Goal: Transaction & Acquisition: Purchase product/service

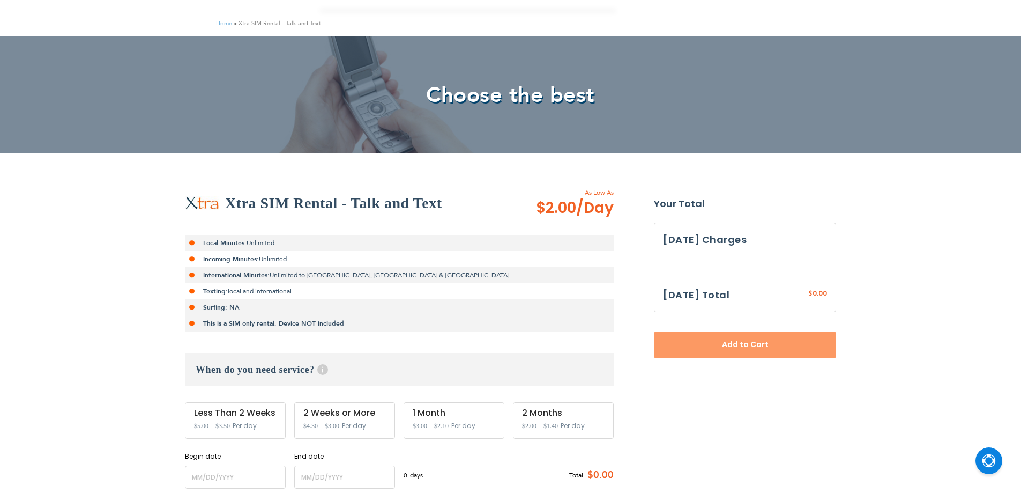
scroll to position [107, 0]
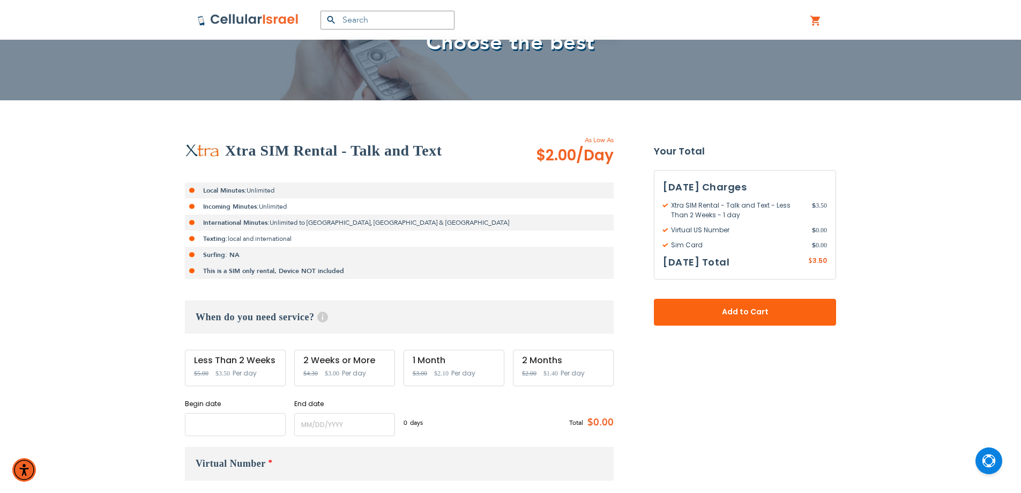
drag, startPoint x: 239, startPoint y: 427, endPoint x: 237, endPoint y: 421, distance: 6.6
click at [239, 431] on input "name" at bounding box center [235, 424] width 101 height 23
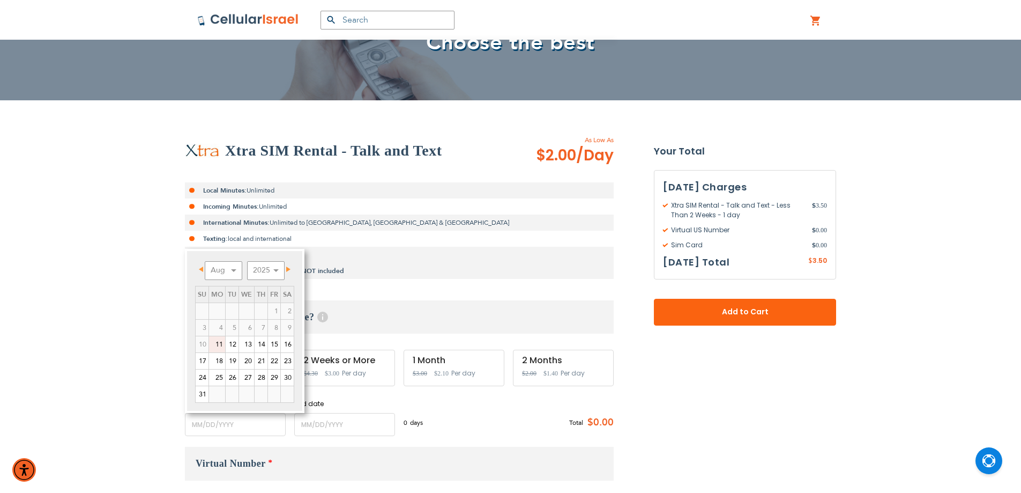
click at [223, 342] on link "11" at bounding box center [217, 344] width 16 height 16
type input "[DATE]"
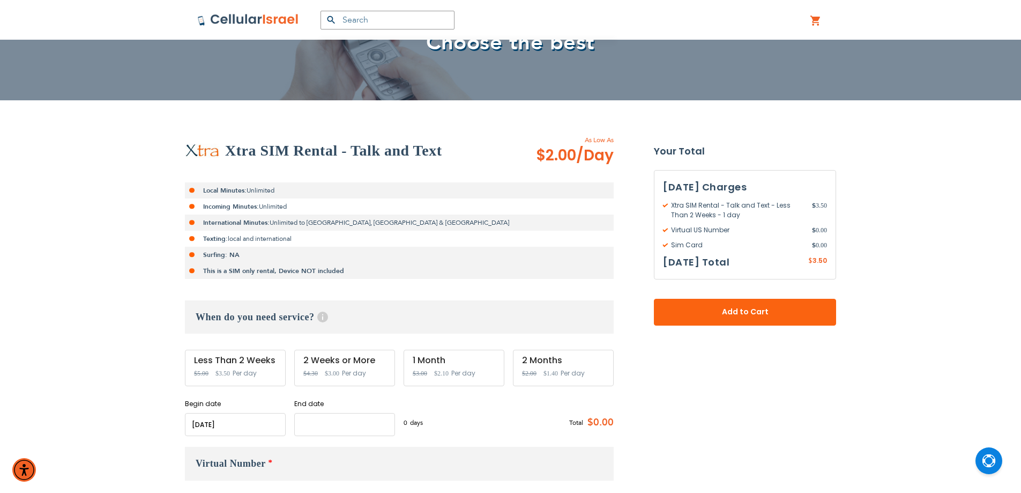
click at [314, 427] on input "name" at bounding box center [344, 424] width 101 height 23
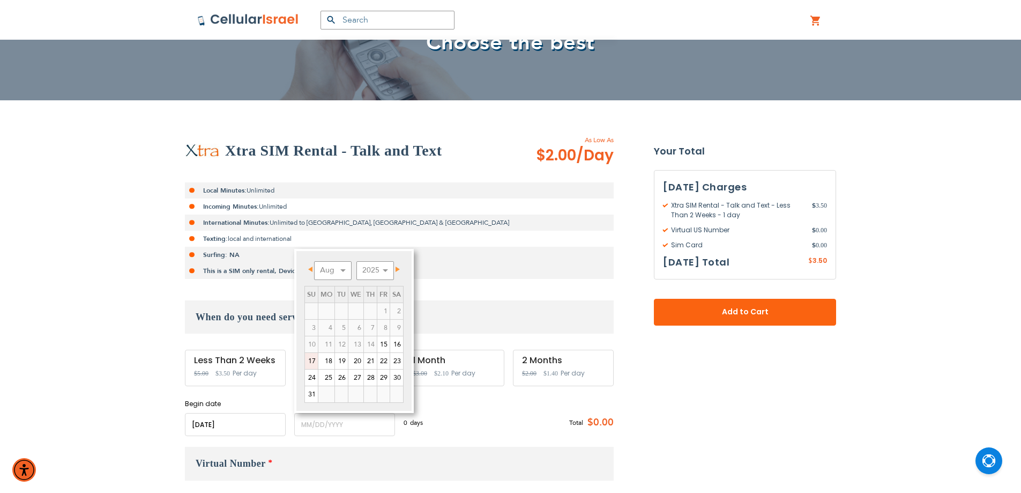
click at [311, 359] on link "17" at bounding box center [311, 361] width 13 height 16
type input "[DATE]"
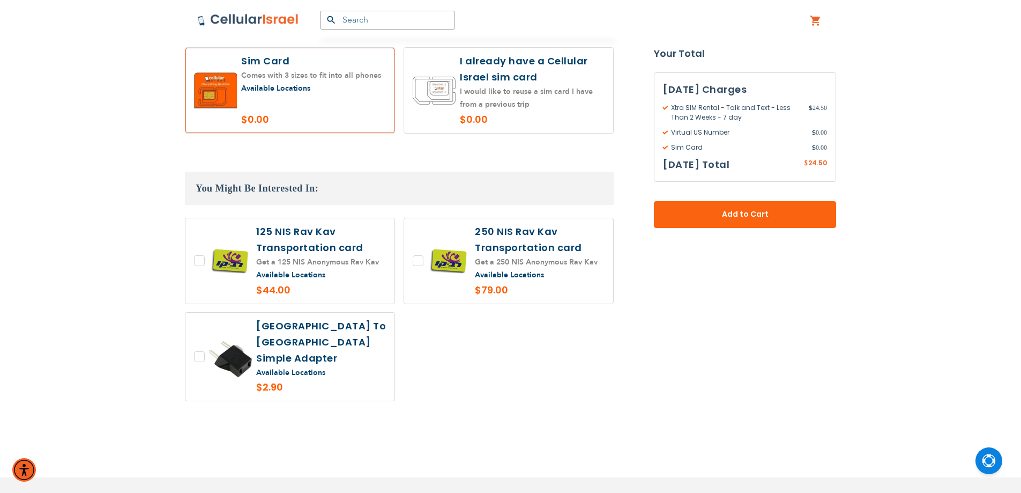
scroll to position [927, 0]
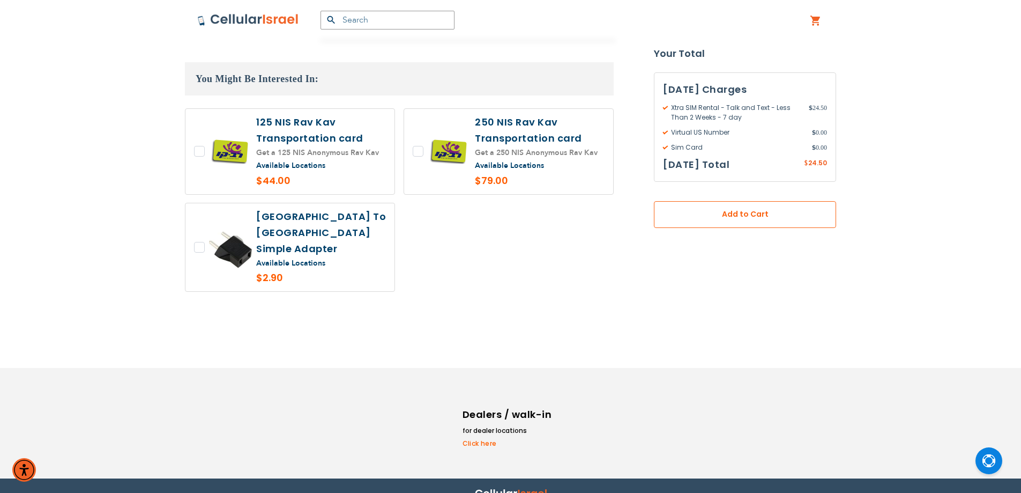
click at [795, 211] on span "Add to Cart" at bounding box center [744, 214] width 111 height 11
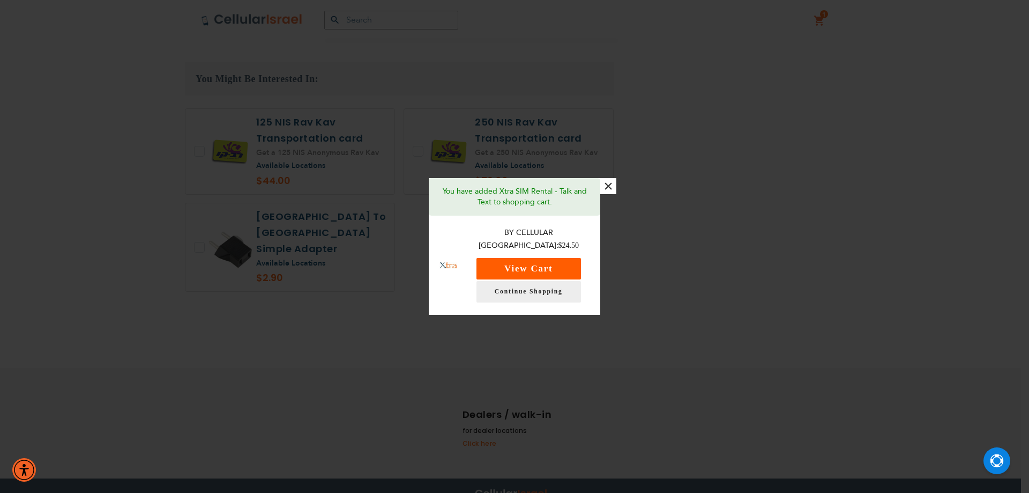
click at [538, 259] on button "View Cart" at bounding box center [528, 268] width 105 height 21
